Goal: Information Seeking & Learning: Find specific page/section

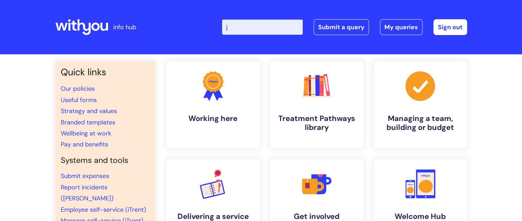
click at [287, 22] on input "j" at bounding box center [262, 27] width 81 height 15
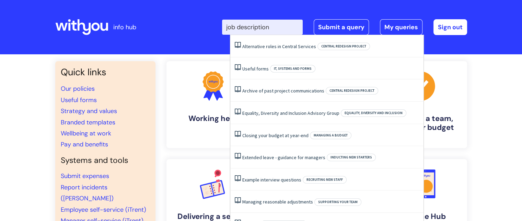
type input "job description"
click button "Search" at bounding box center [0, 0] width 0 height 0
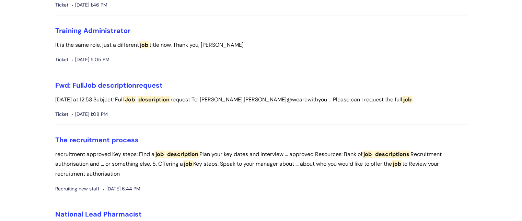
scroll to position [171, 0]
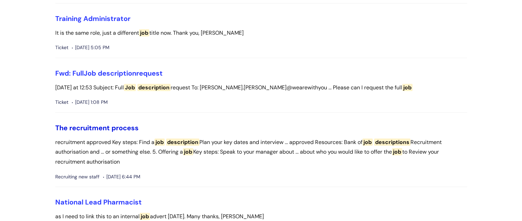
click at [134, 126] on link "The recruitment process" at bounding box center [96, 127] width 83 height 9
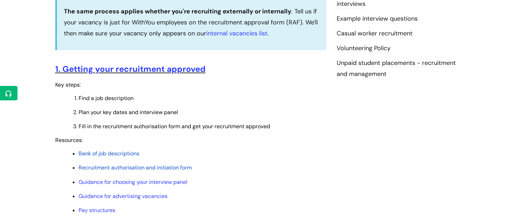
scroll to position [236, 0]
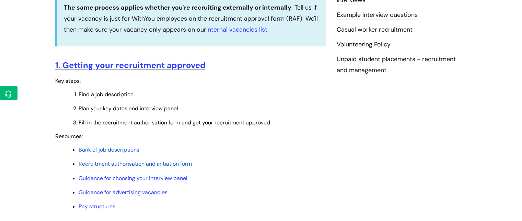
click at [116, 153] on span "Bank of job descriptions" at bounding box center [109, 149] width 61 height 7
